Goal: Check status: Check status

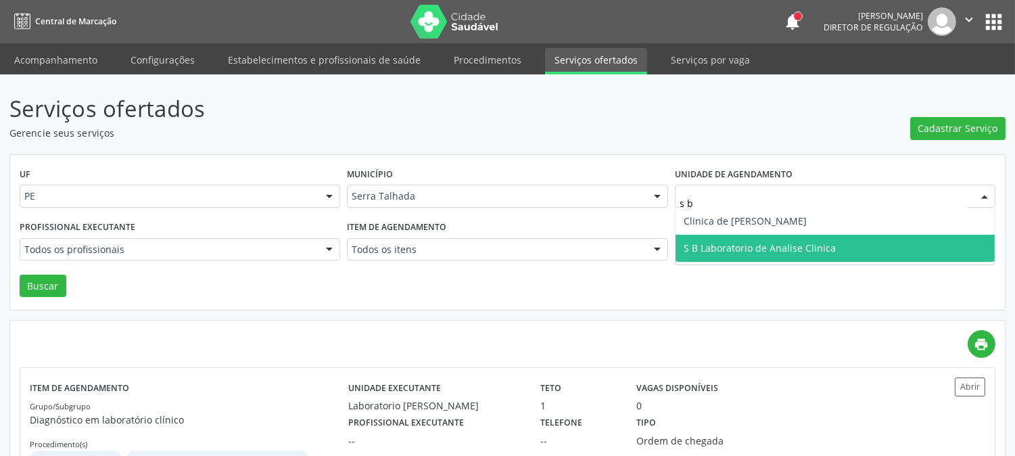
type input "s b"
click at [800, 241] on span "S B Laboratorio de Analise Clinica" at bounding box center [759, 247] width 152 height 13
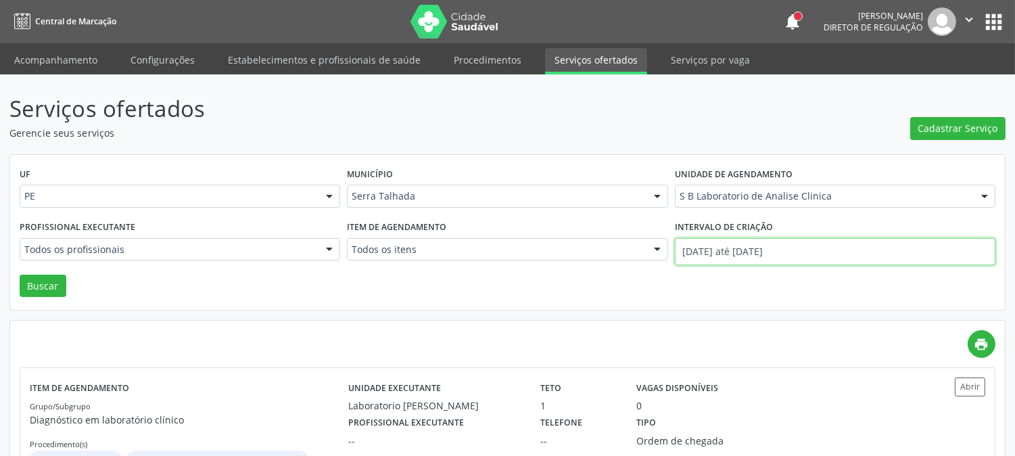
click at [740, 253] on input "[DATE] até [DATE]" at bounding box center [835, 251] width 320 height 27
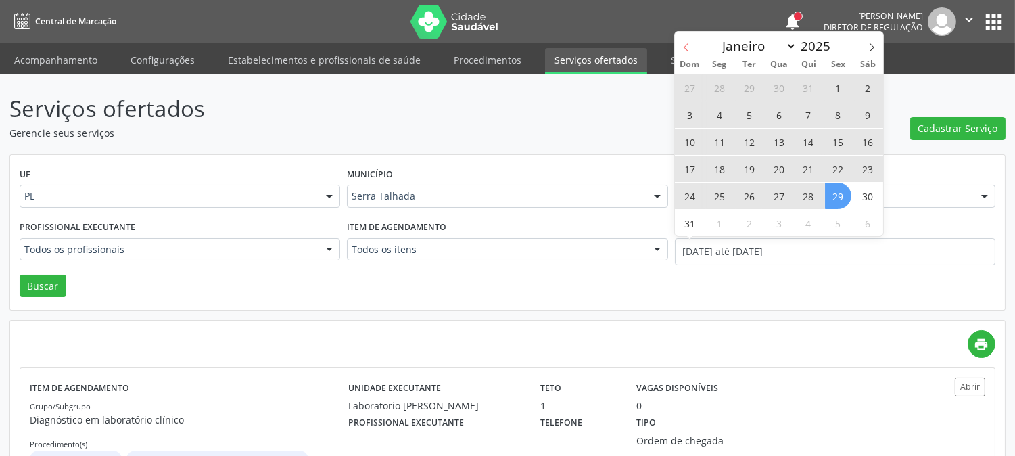
click at [685, 44] on icon at bounding box center [685, 47] width 9 height 9
select select "6"
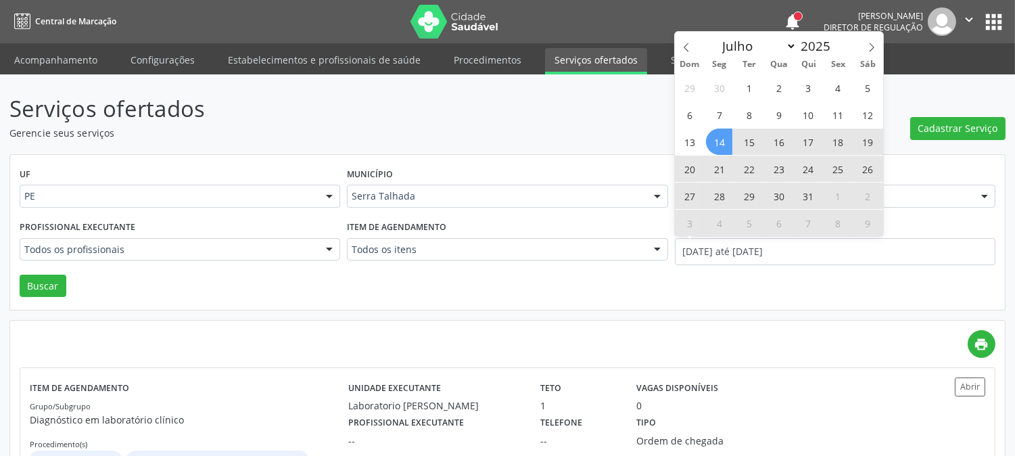
click at [721, 134] on span "14" at bounding box center [719, 141] width 26 height 26
type input "[DATE]"
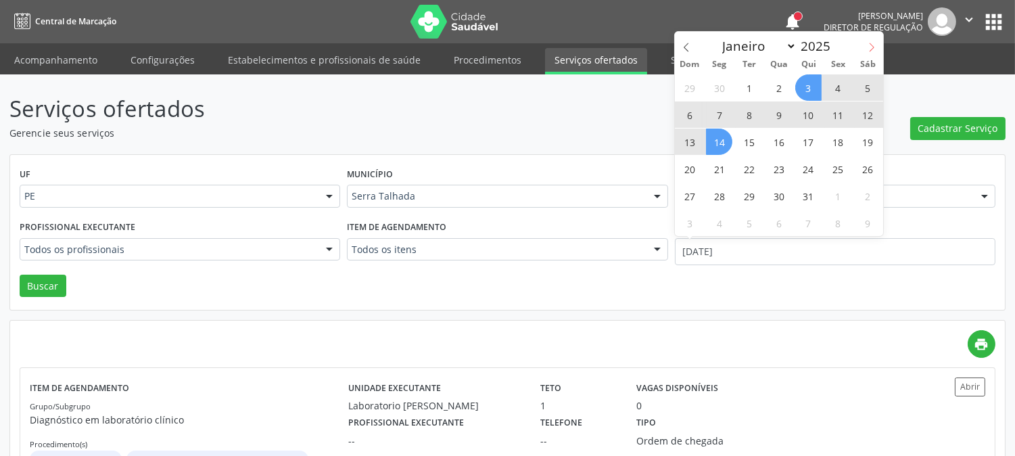
click at [873, 45] on icon at bounding box center [871, 47] width 9 height 9
select select "7"
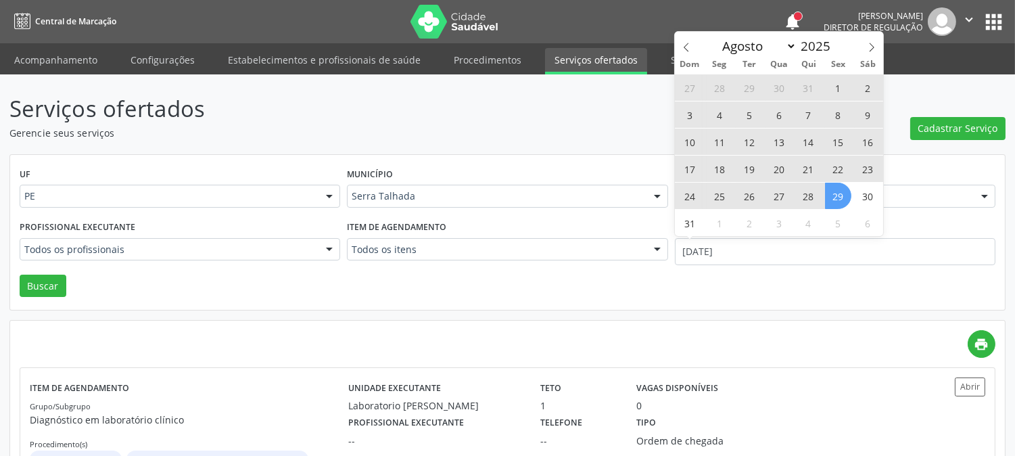
click at [835, 190] on span "29" at bounding box center [838, 196] width 26 height 26
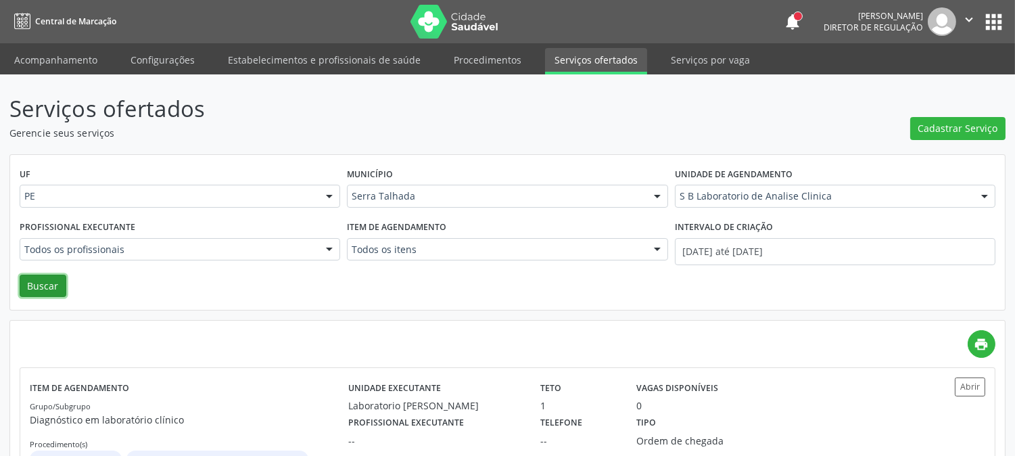
click at [29, 293] on button "Buscar" at bounding box center [43, 285] width 47 height 23
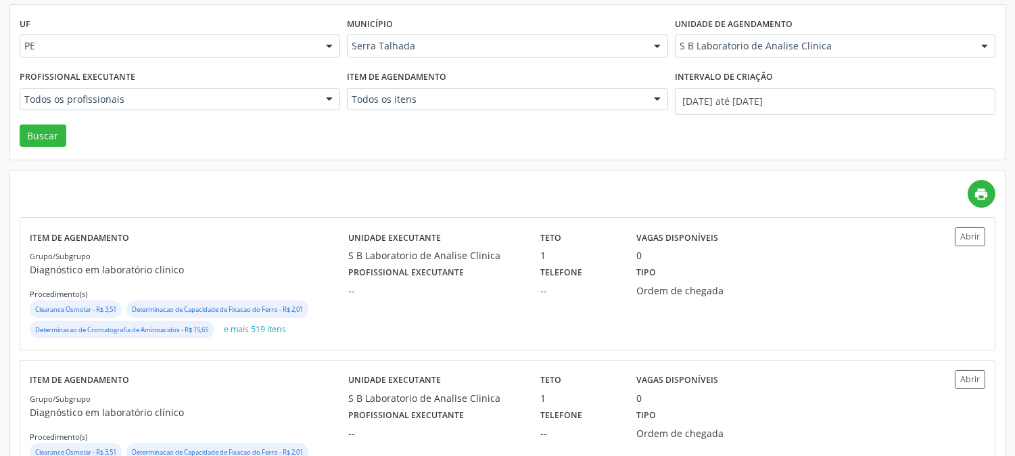
scroll to position [501, 0]
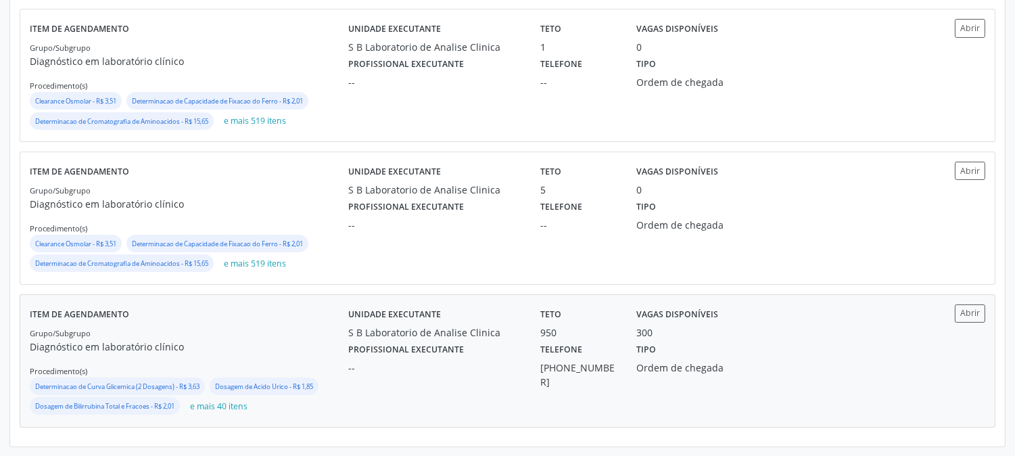
click at [420, 346] on label "Profissional executante" at bounding box center [406, 349] width 116 height 21
